Goal: Obtain resource: Download file/media

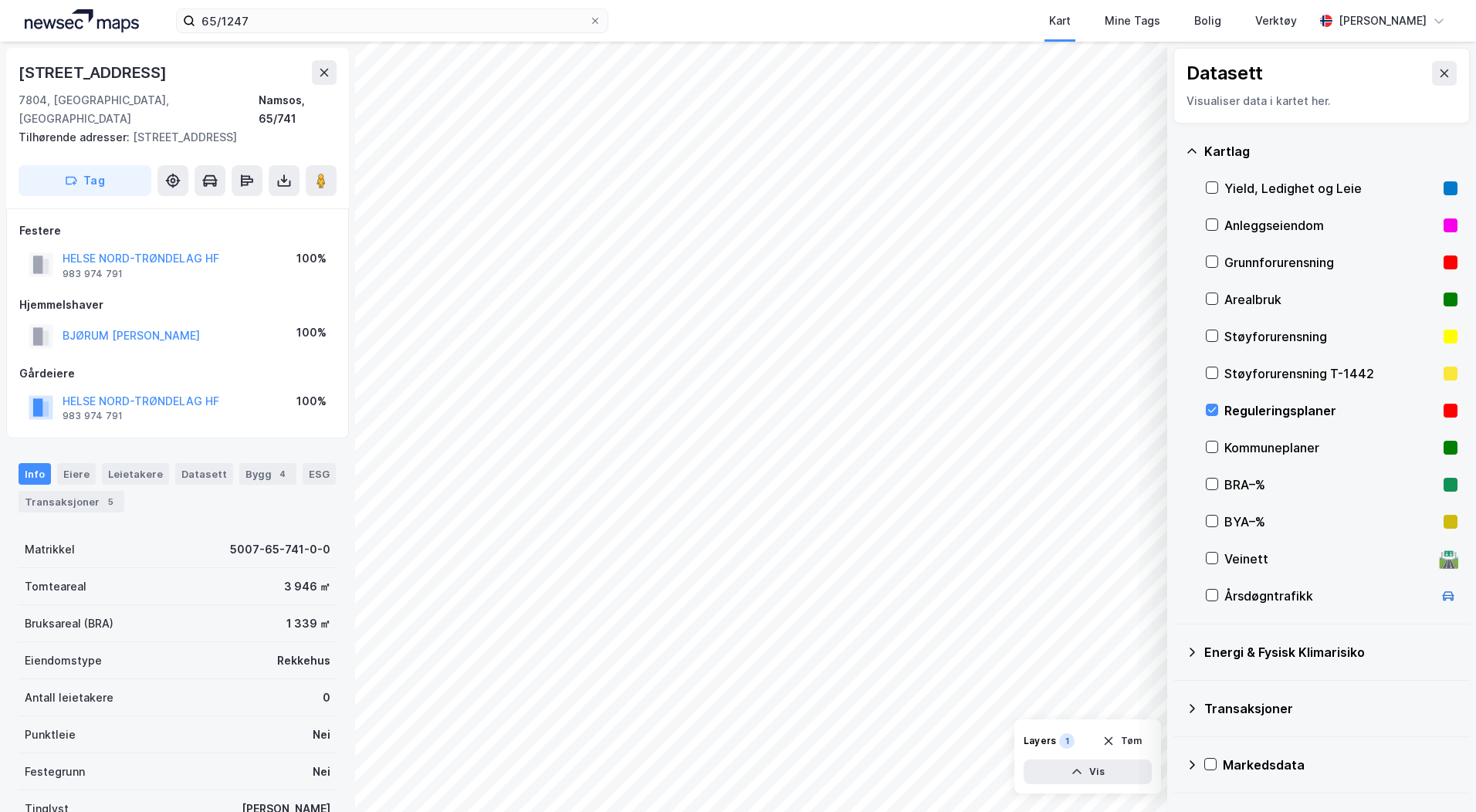
scroll to position [2, 0]
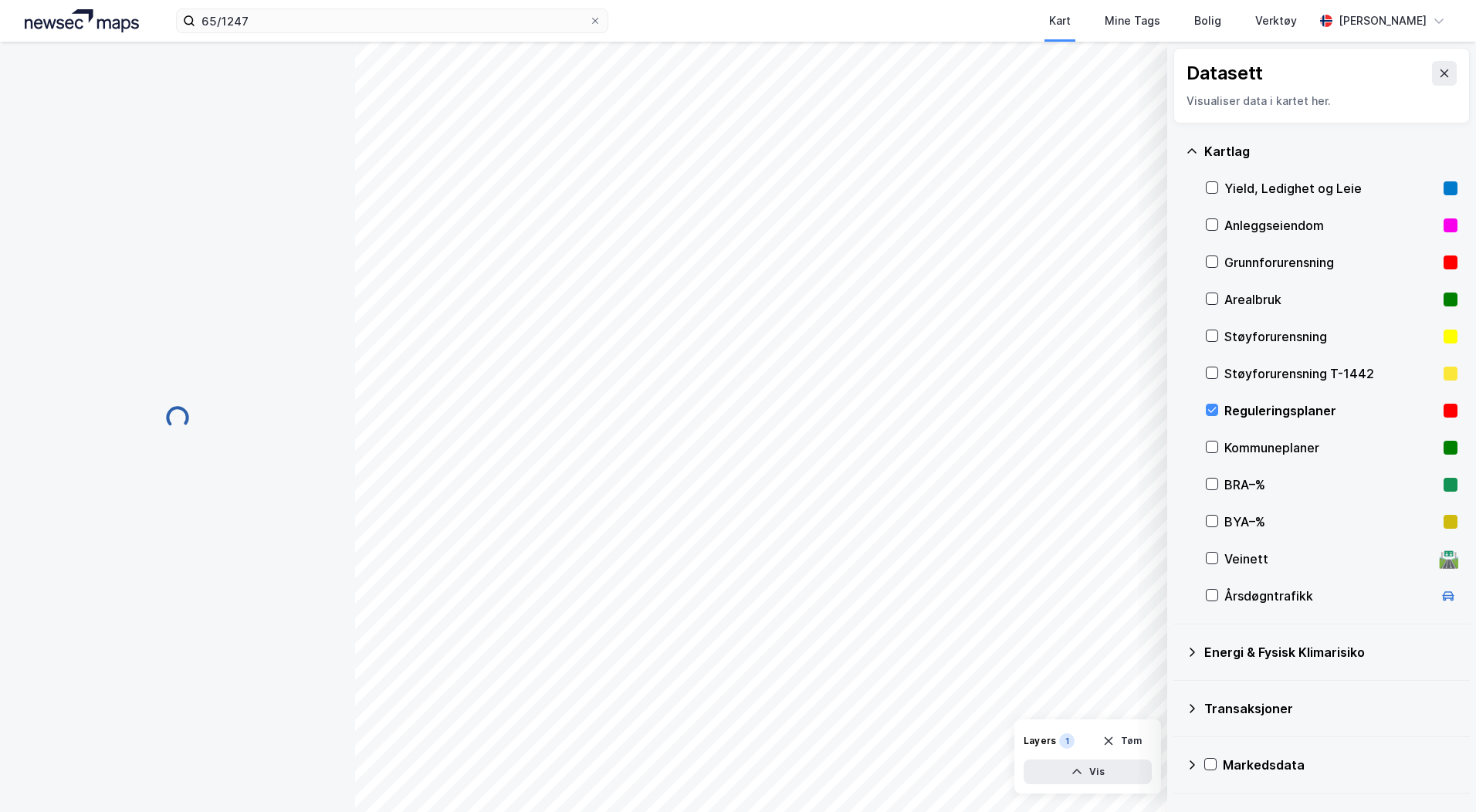
scroll to position [2, 0]
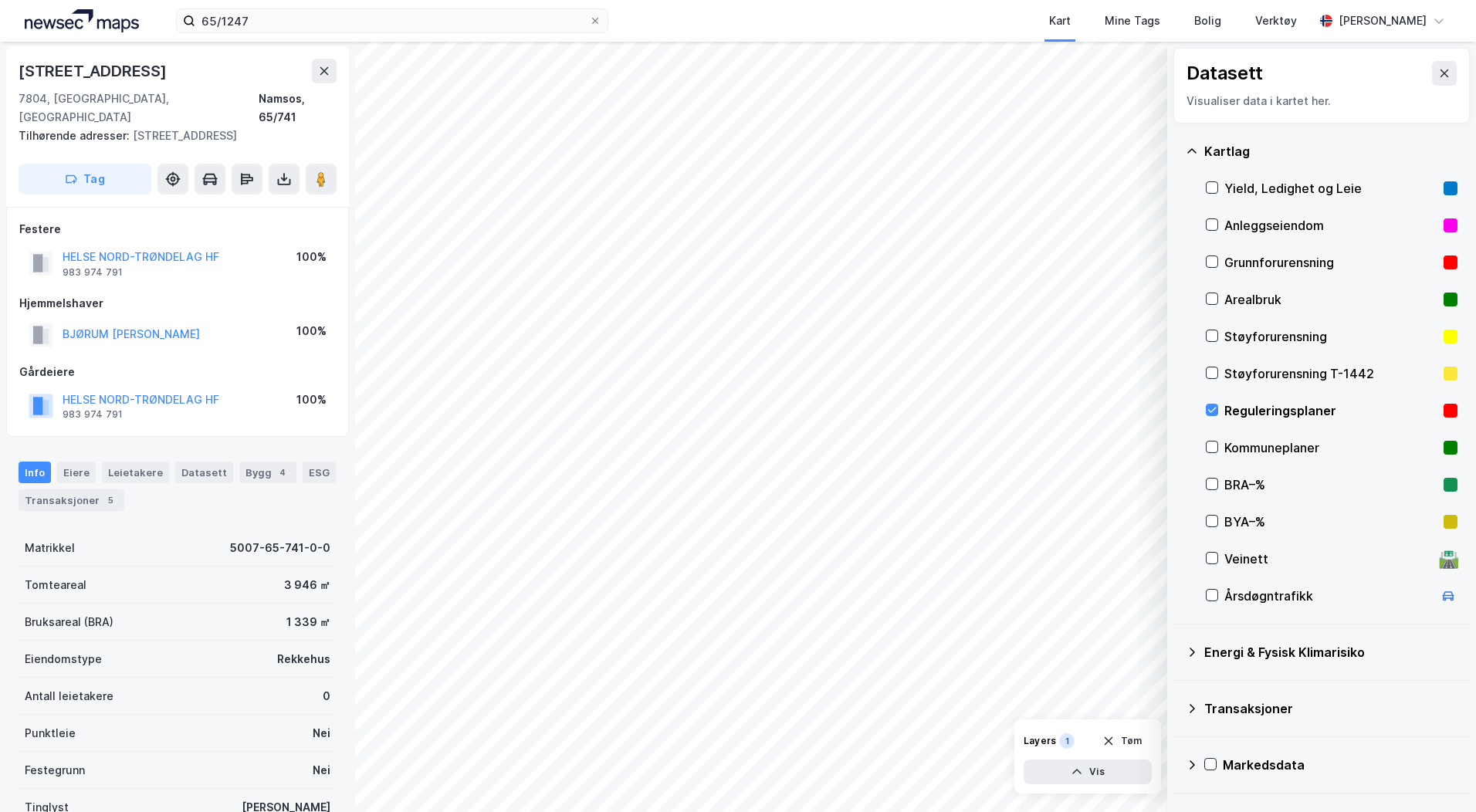
scroll to position [2, 0]
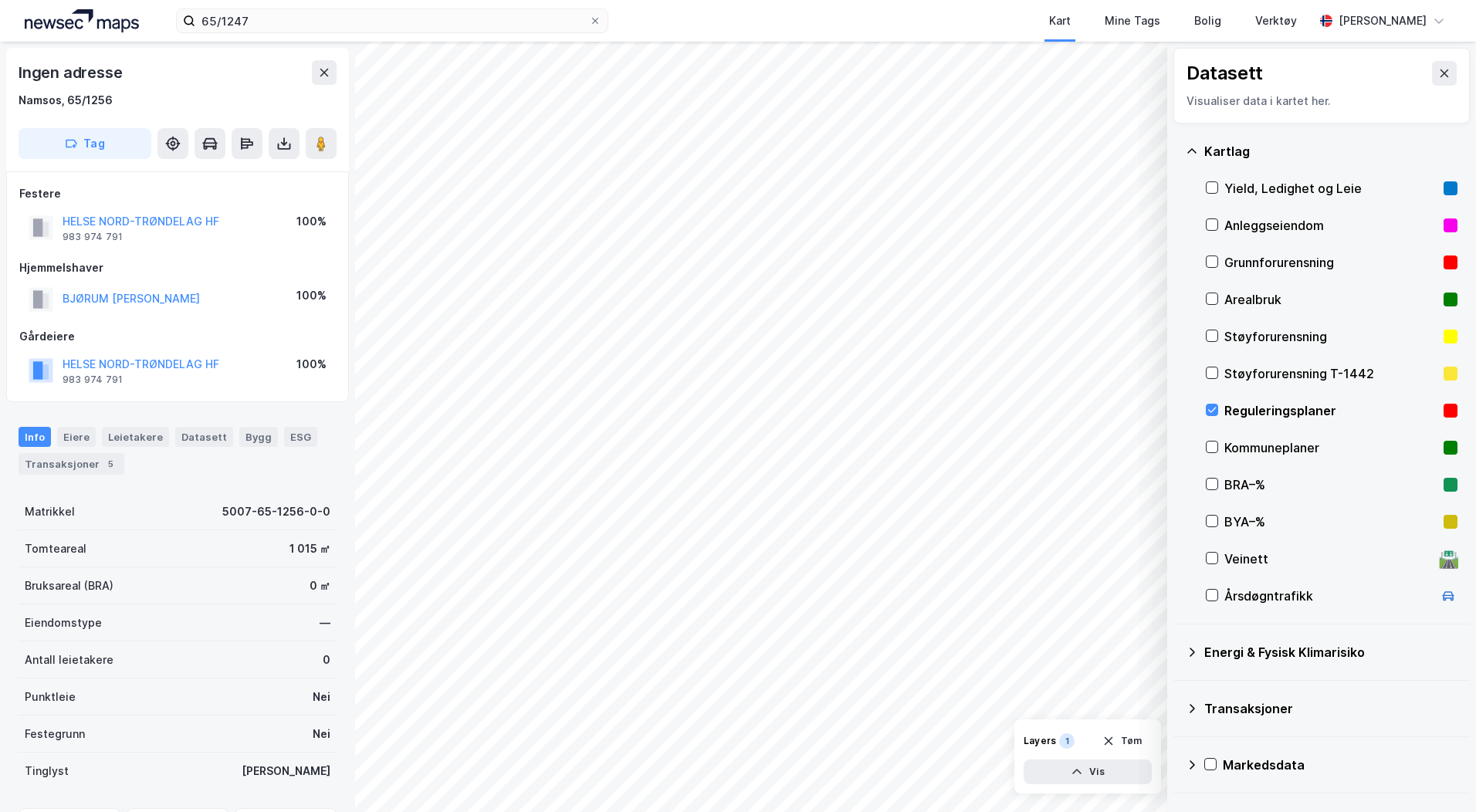
scroll to position [2, 0]
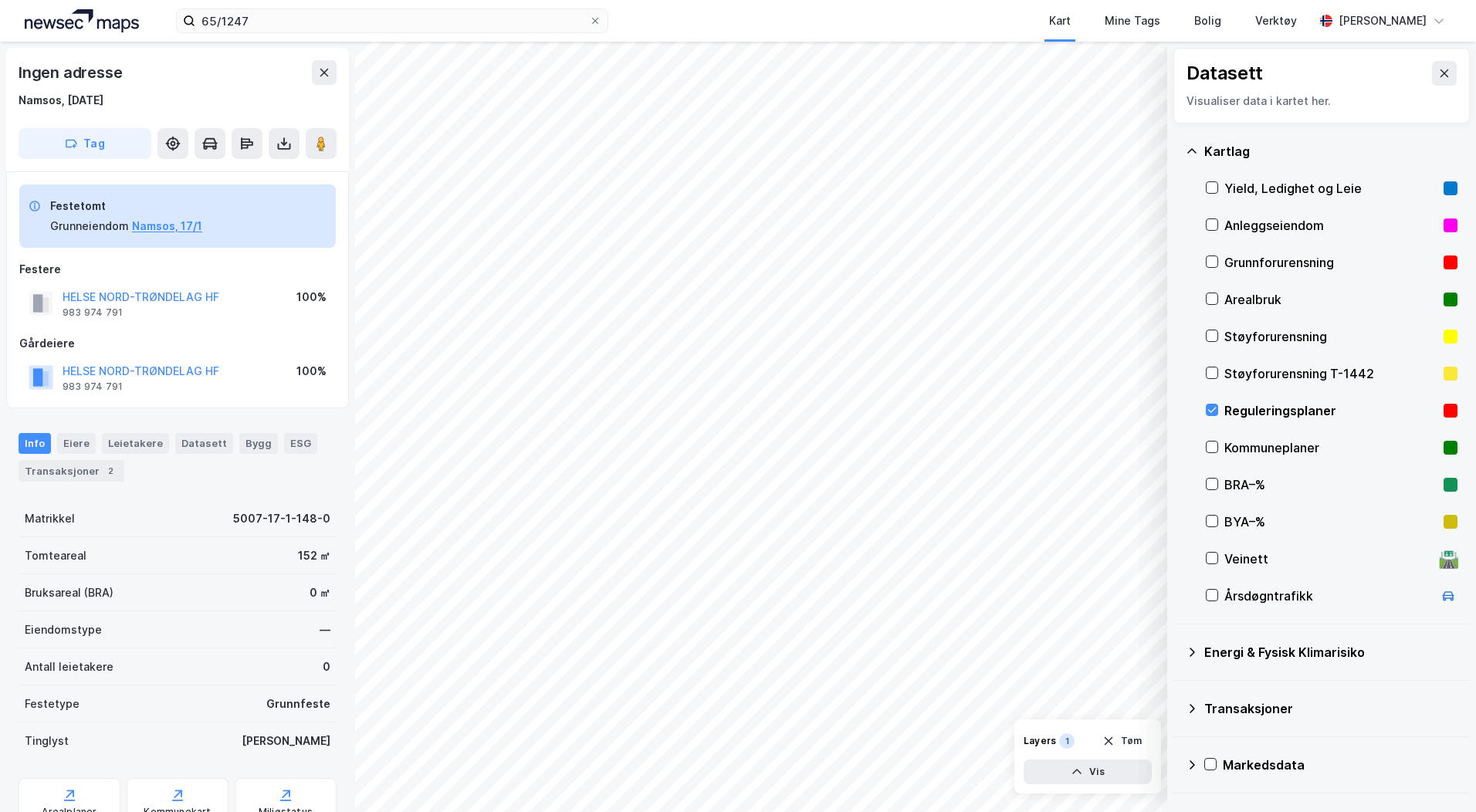
scroll to position [2, 0]
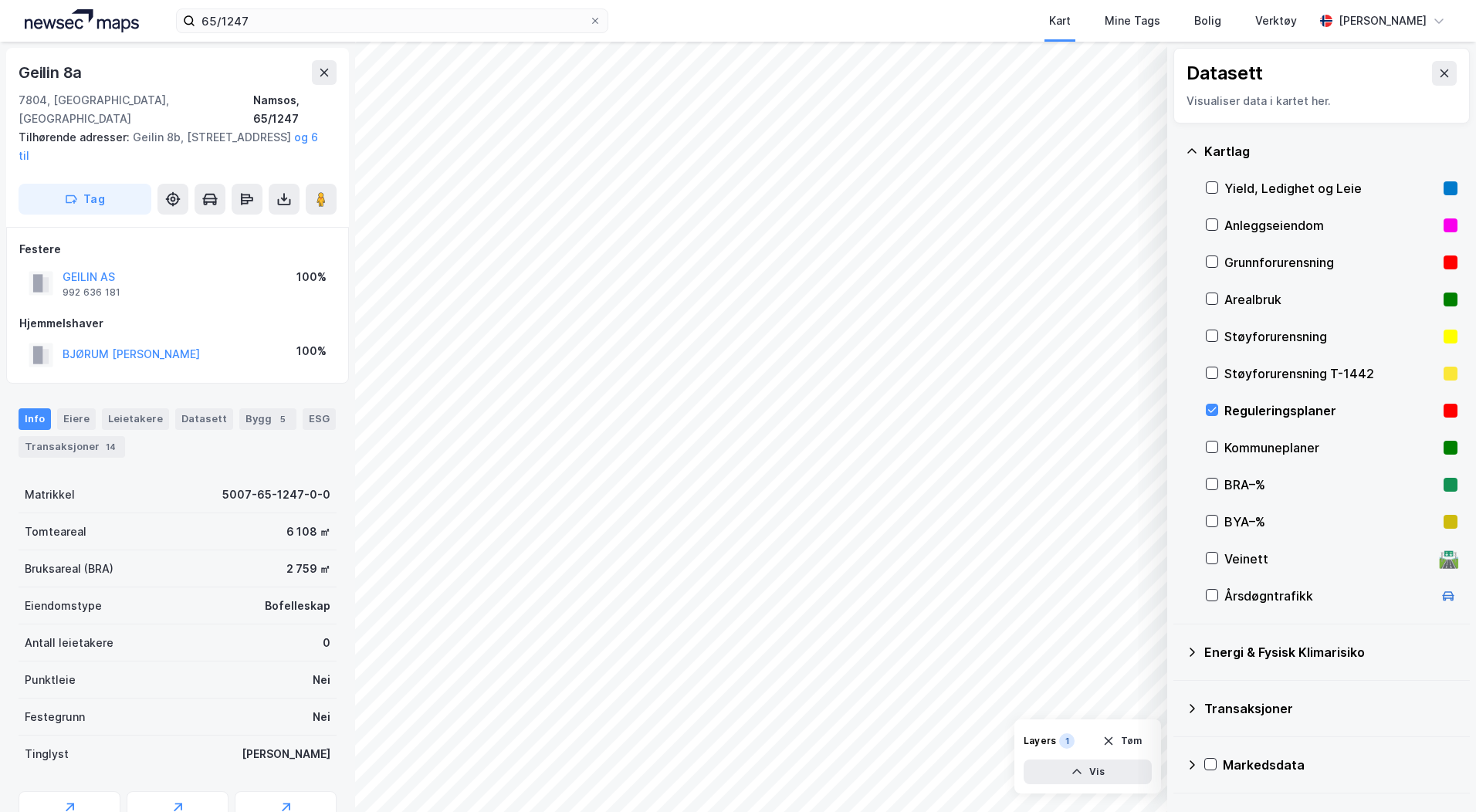
scroll to position [2, 0]
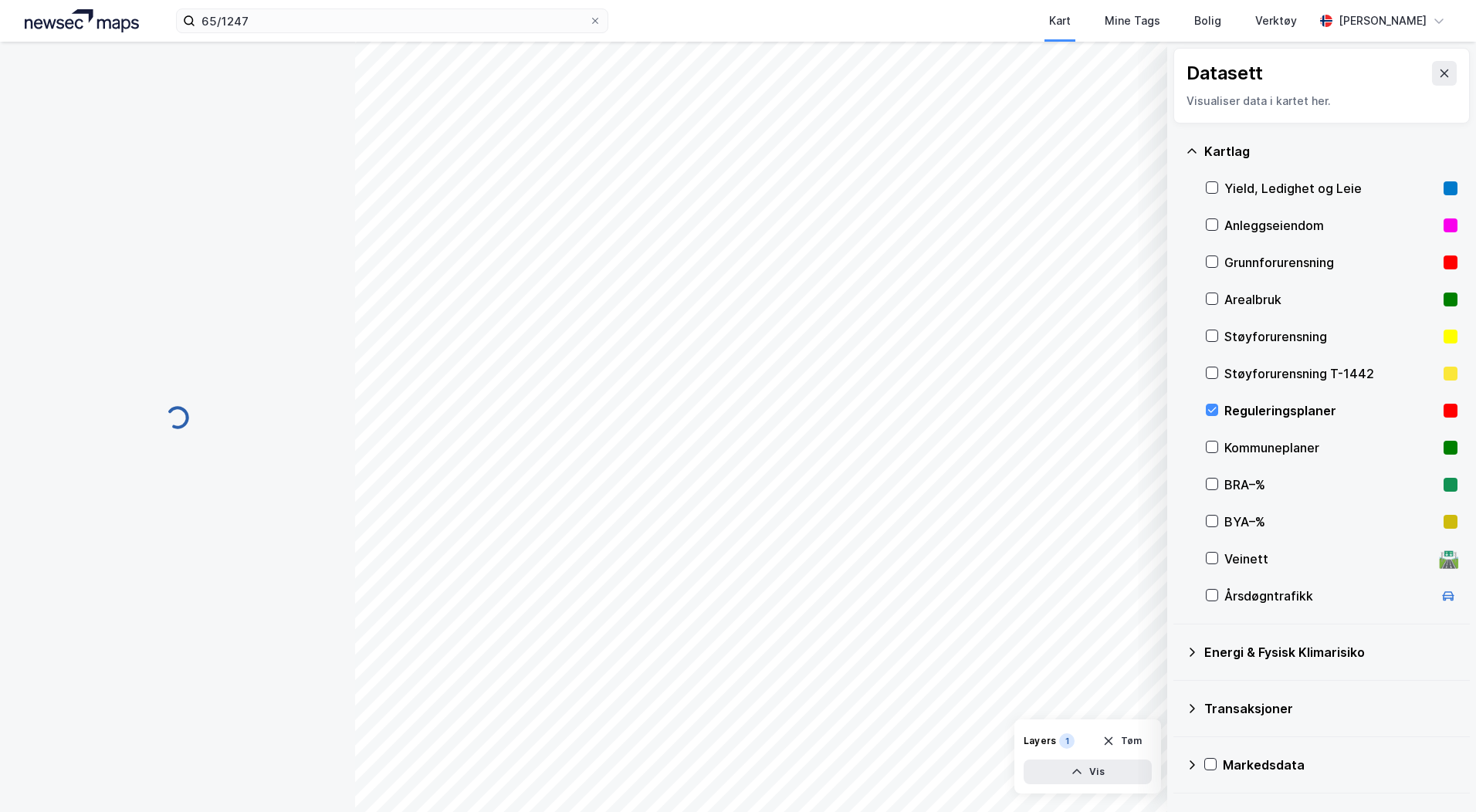
scroll to position [2, 0]
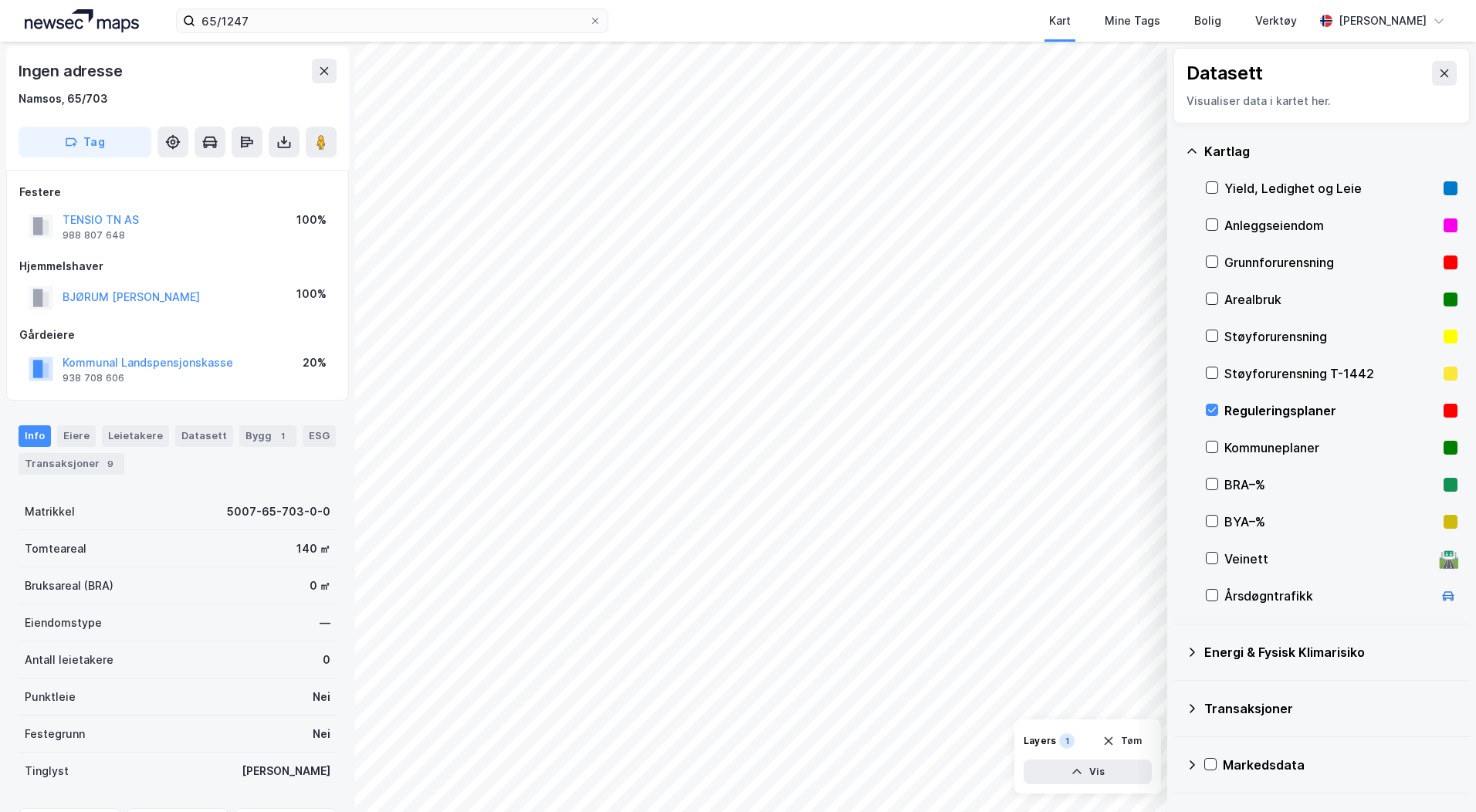
scroll to position [2, 0]
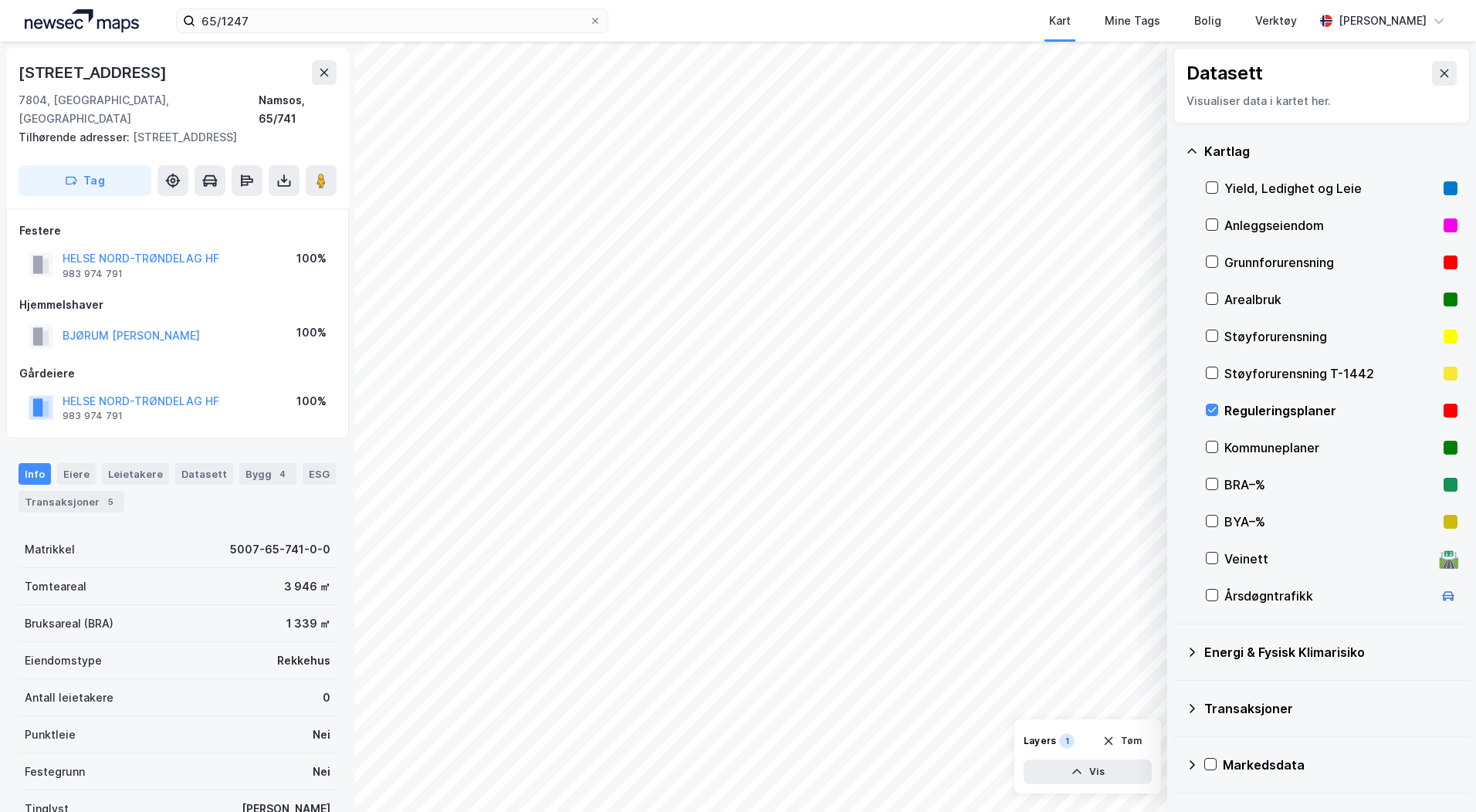
scroll to position [2, 0]
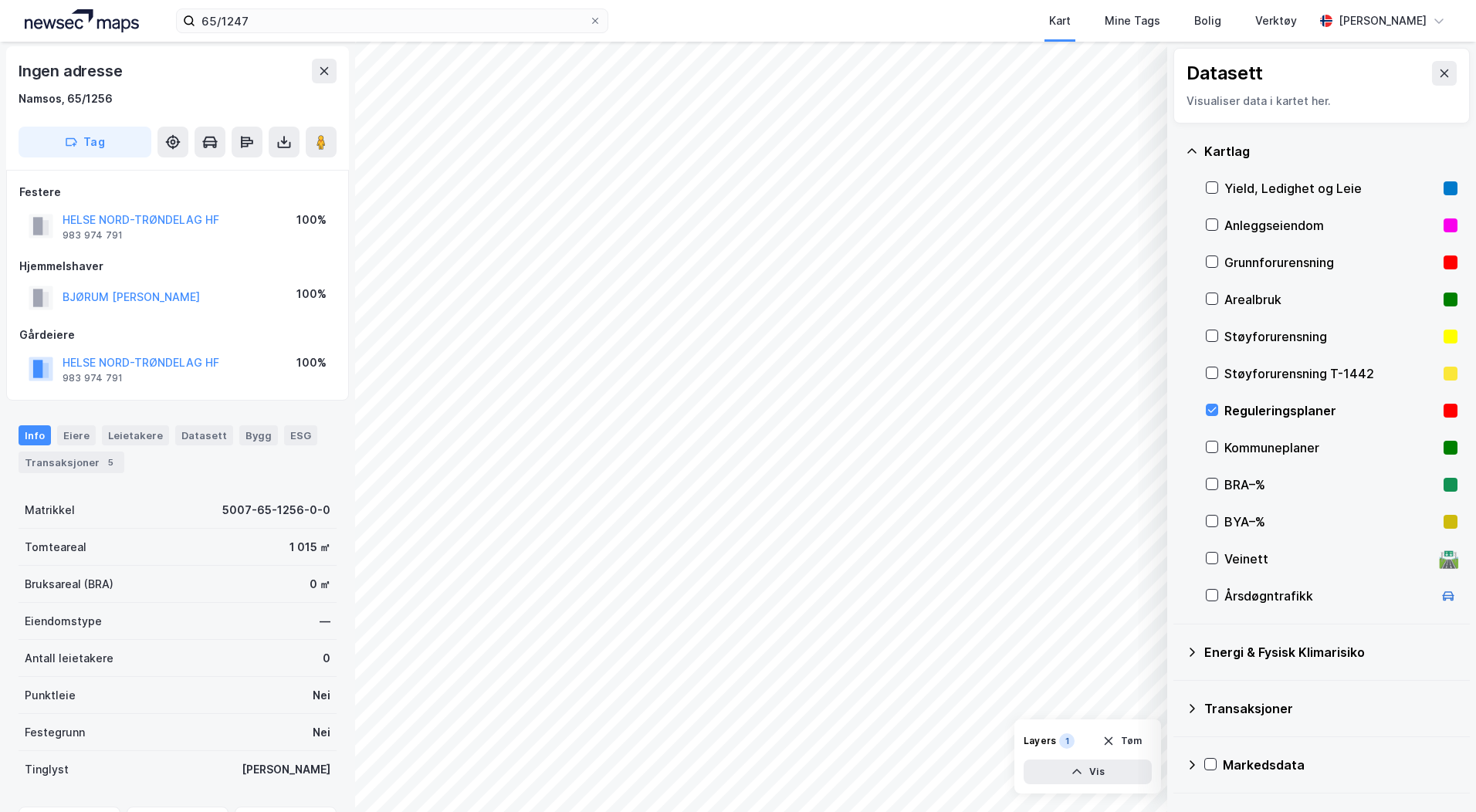
scroll to position [2, 0]
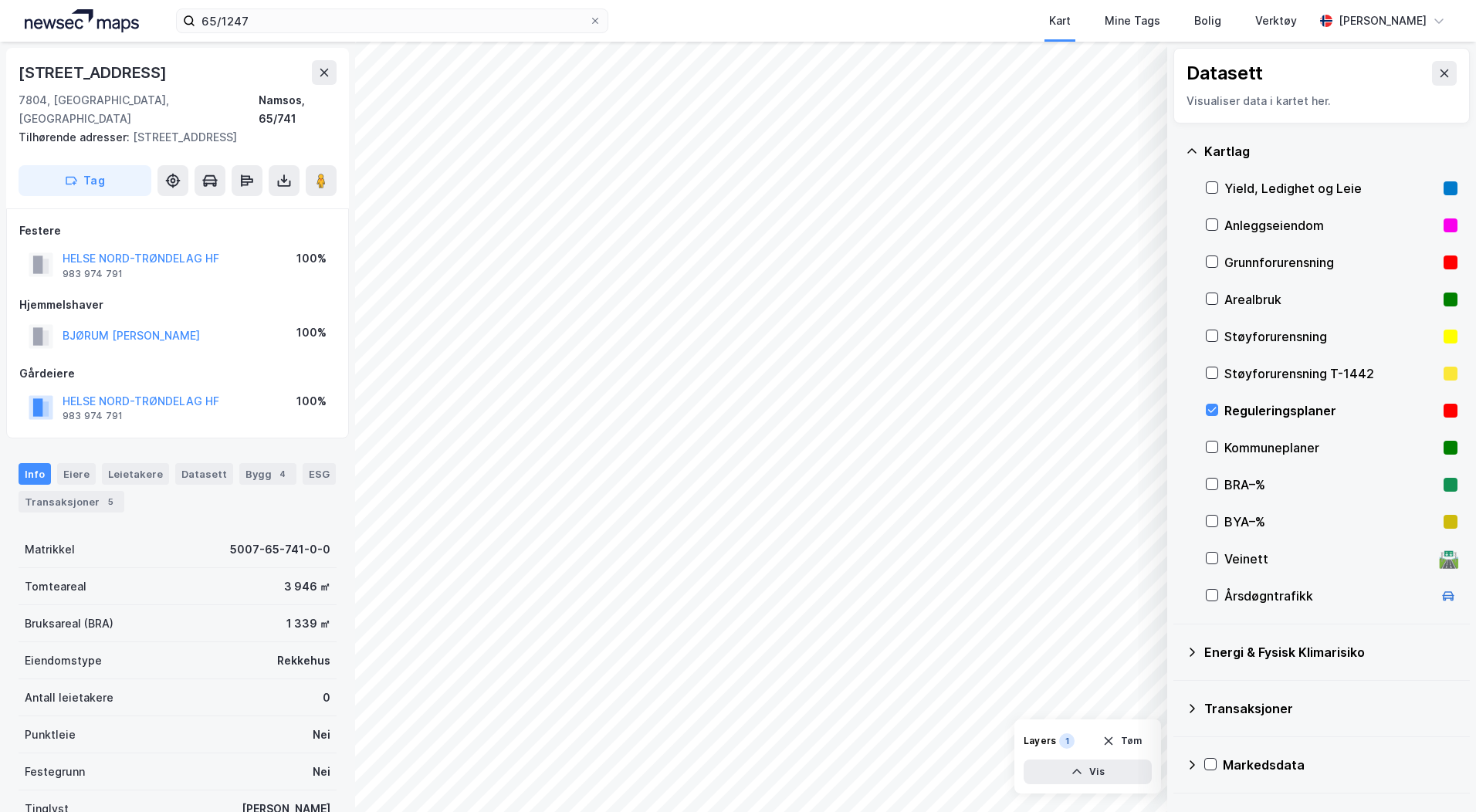
scroll to position [2, 0]
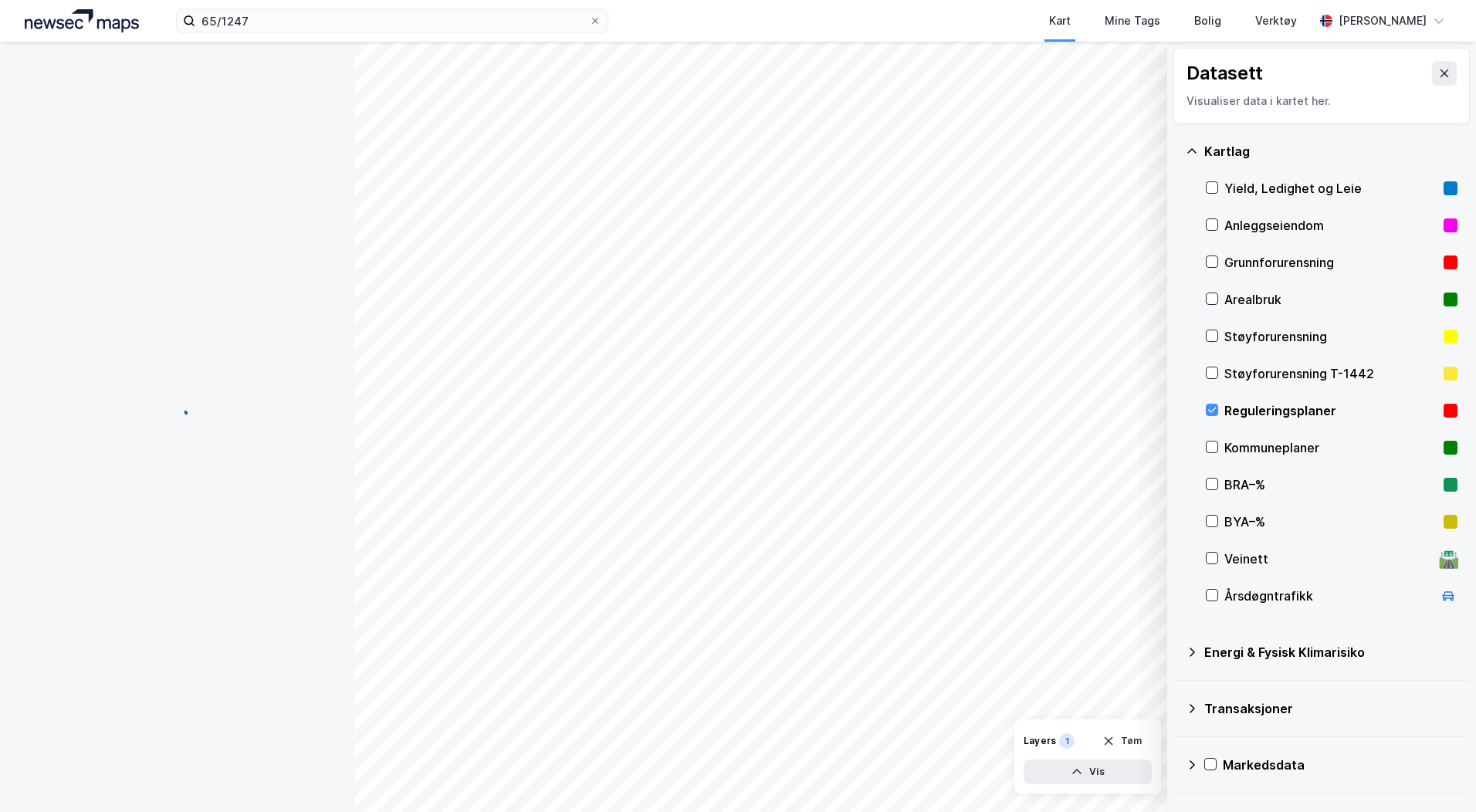
scroll to position [2, 0]
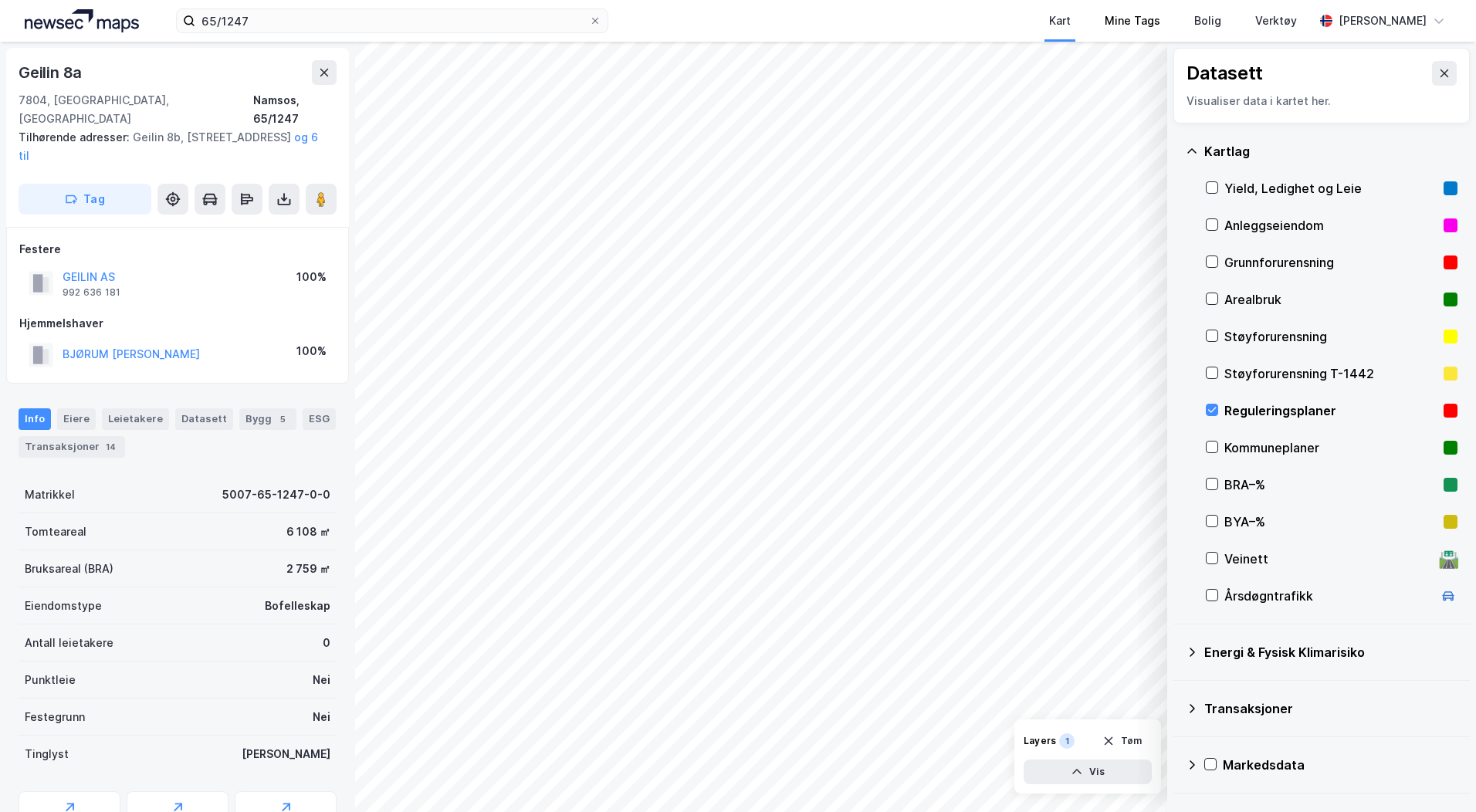
scroll to position [2, 0]
click at [284, 191] on icon at bounding box center [284, 195] width 2 height 9
click at [249, 222] on div "Last ned grunnbok" at bounding box center [208, 228] width 89 height 13
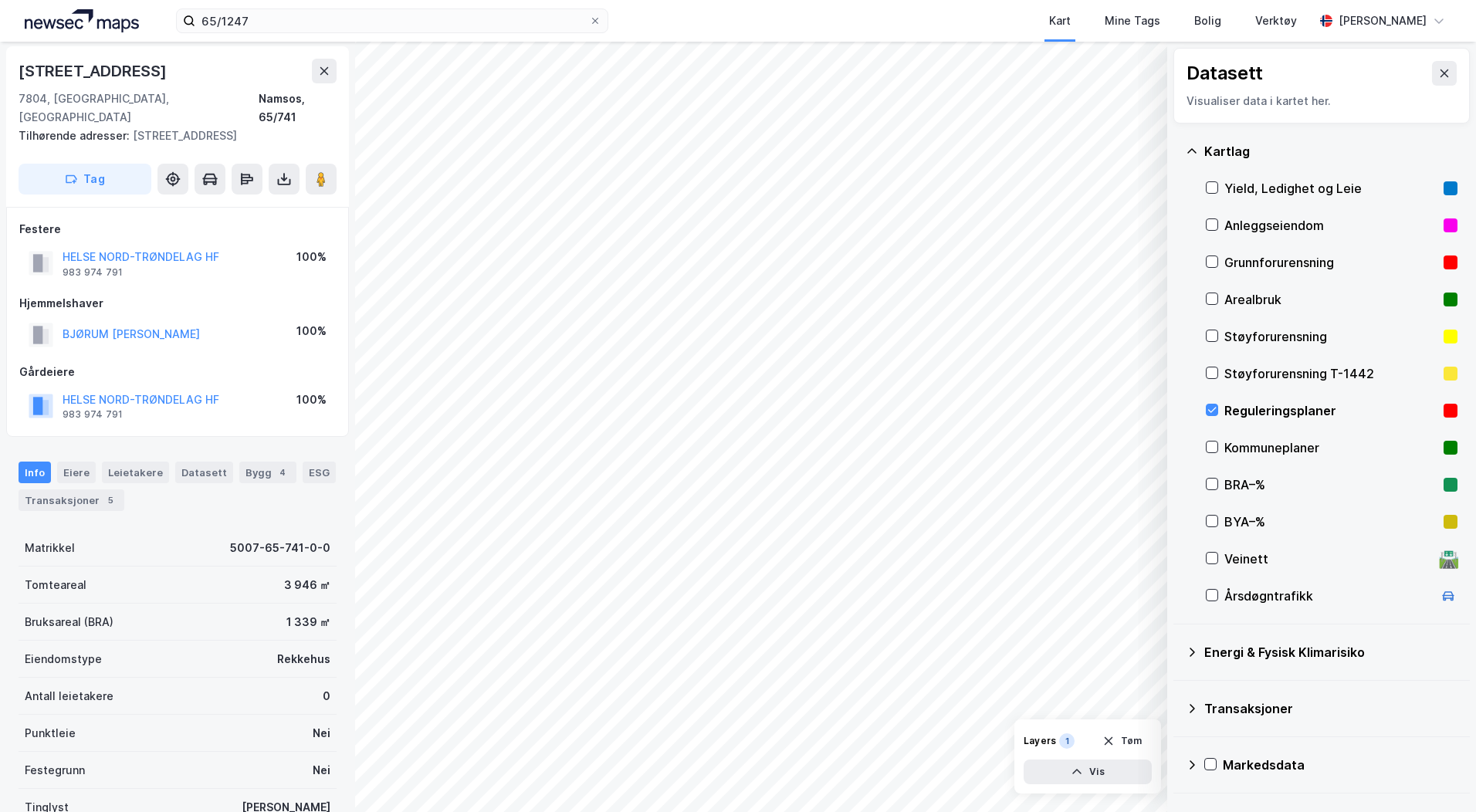
scroll to position [2, 0]
click at [278, 172] on icon at bounding box center [284, 179] width 16 height 16
click at [270, 198] on div "Last ned grunnbok" at bounding box center [216, 210] width 164 height 24
